Goal: Find specific page/section: Find specific page/section

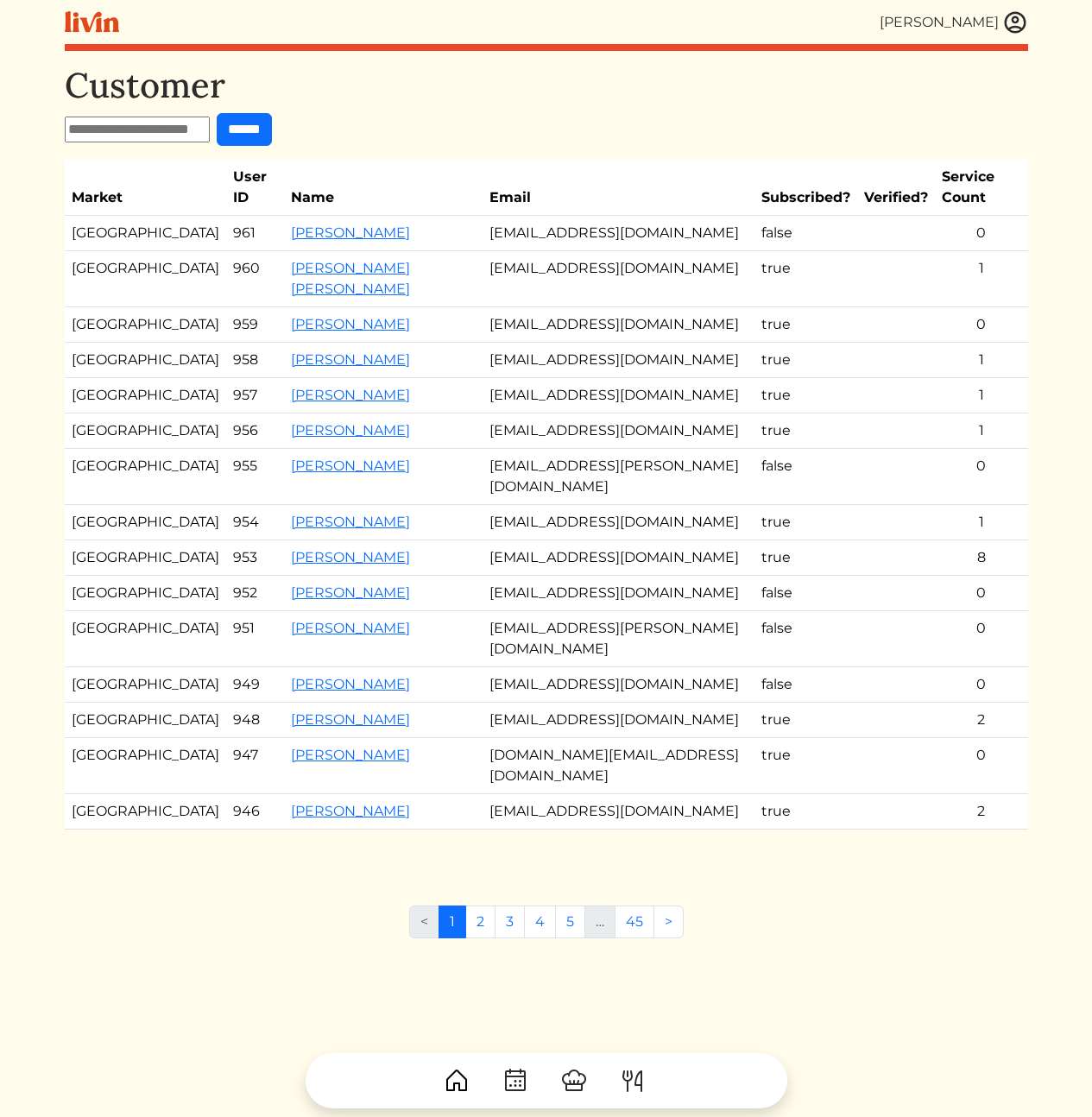
click at [599, 277] on td "[EMAIL_ADDRESS][DOMAIN_NAME]" at bounding box center [618, 279] width 272 height 56
click at [343, 264] on link "[PERSON_NAME] [PERSON_NAME]" at bounding box center [351, 278] width 119 height 37
click at [392, 319] on td "[PERSON_NAME]" at bounding box center [384, 324] width 199 height 36
